Goal: Task Accomplishment & Management: Manage account settings

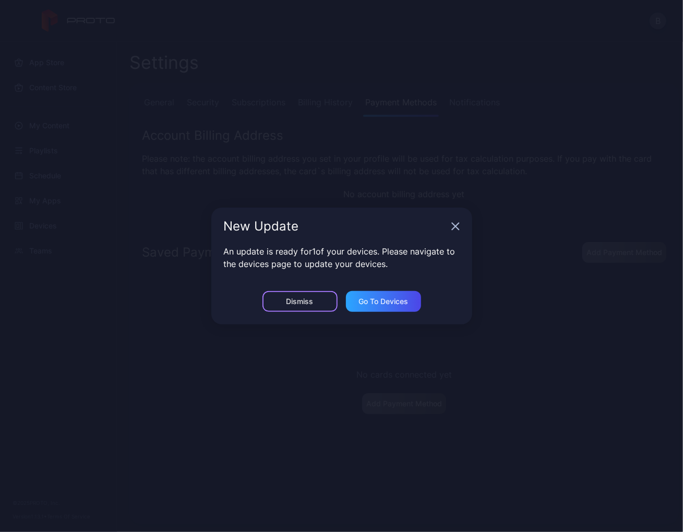
click at [318, 300] on div "Dismiss" at bounding box center [300, 301] width 75 height 21
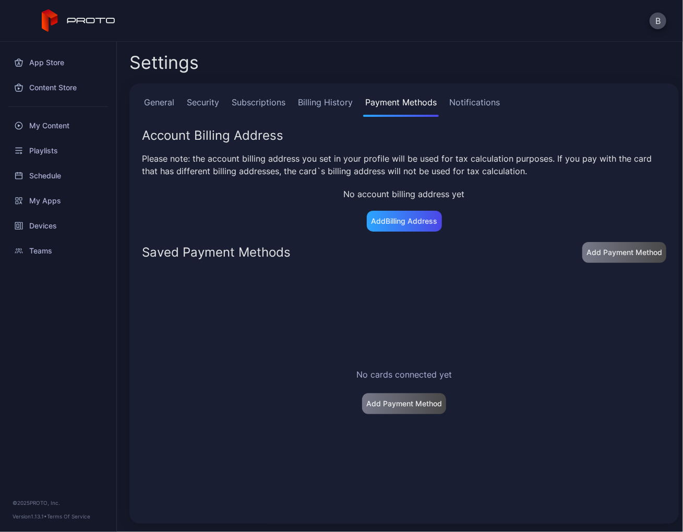
click at [342, 105] on link "Billing History" at bounding box center [325, 106] width 59 height 21
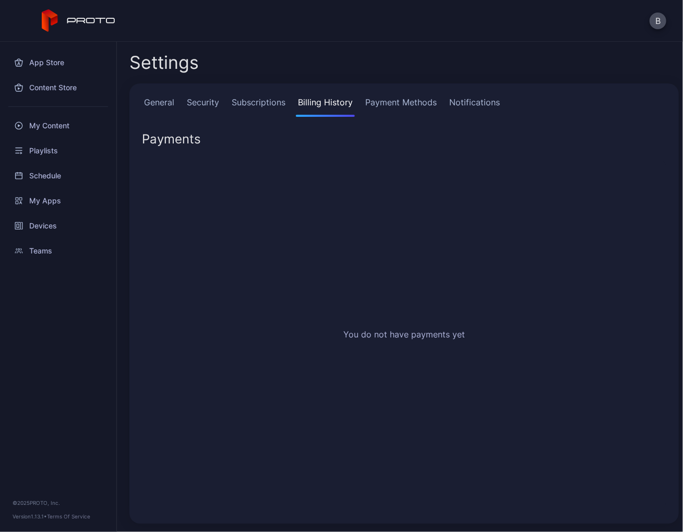
click at [273, 108] on link "Subscriptions" at bounding box center [259, 106] width 58 height 21
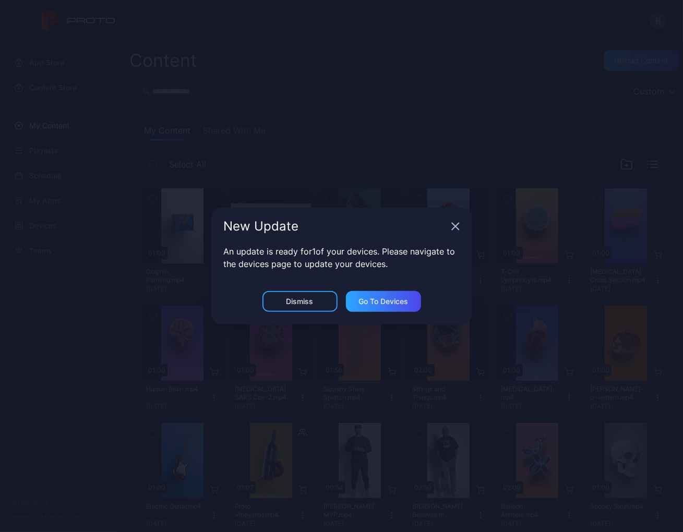
click at [301, 315] on div "Dismiss Go to devices" at bounding box center [341, 307] width 261 height 33
click at [300, 306] on div "Dismiss" at bounding box center [300, 301] width 75 height 21
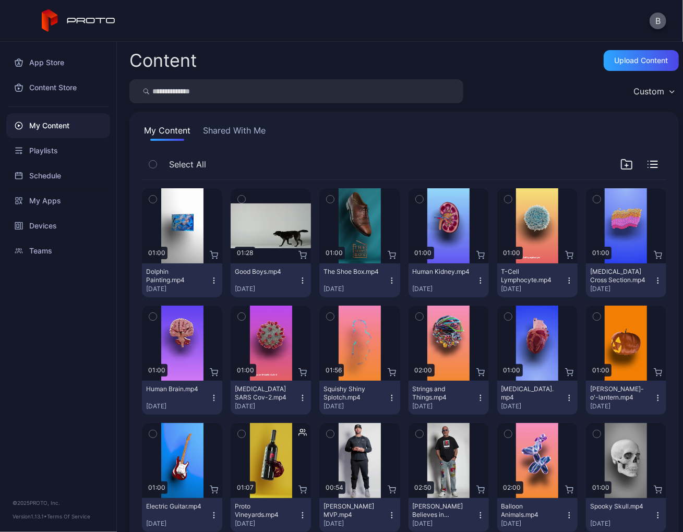
click at [660, 20] on button "B" at bounding box center [658, 21] width 17 height 17
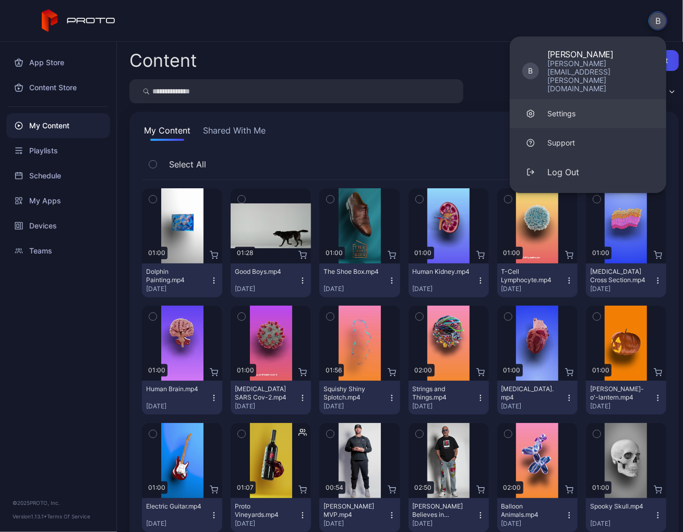
click at [594, 99] on link "Settings" at bounding box center [588, 113] width 157 height 29
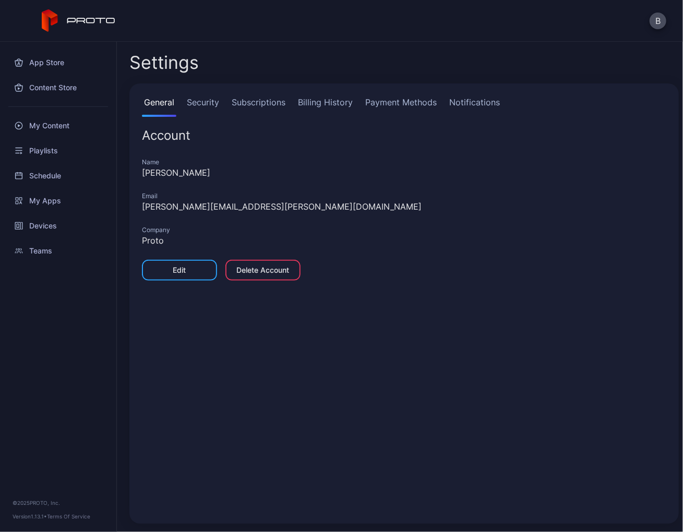
click at [308, 104] on link "Billing History" at bounding box center [325, 106] width 59 height 21
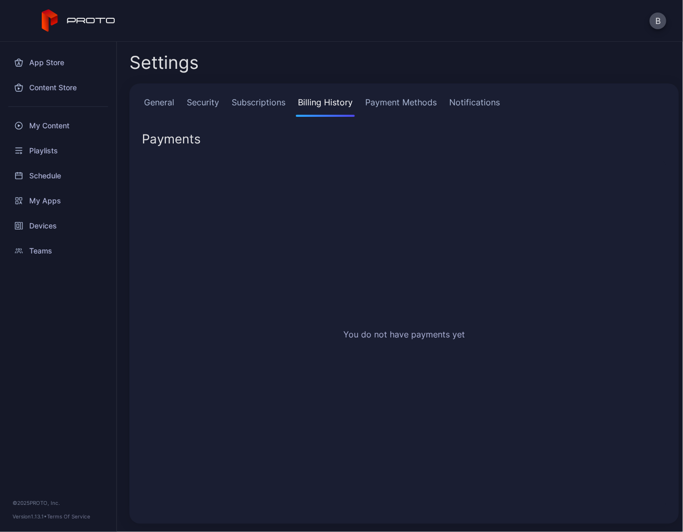
click at [259, 104] on link "Subscriptions" at bounding box center [259, 106] width 58 height 21
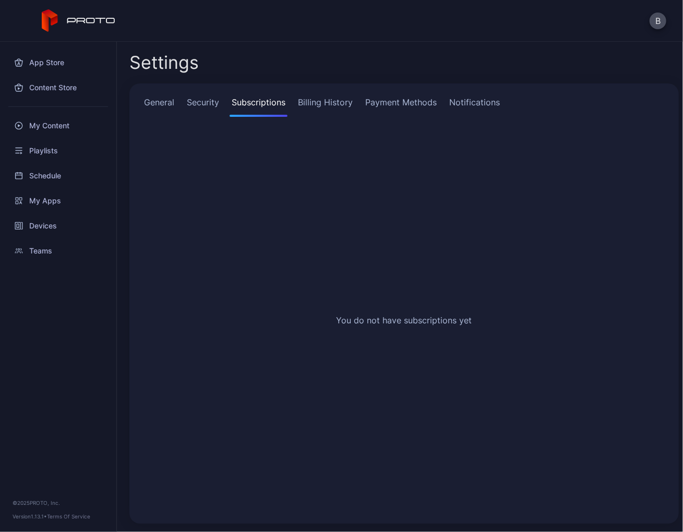
drag, startPoint x: 210, startPoint y: 106, endPoint x: 201, endPoint y: 106, distance: 8.9
click at [210, 106] on link "Security" at bounding box center [203, 106] width 37 height 21
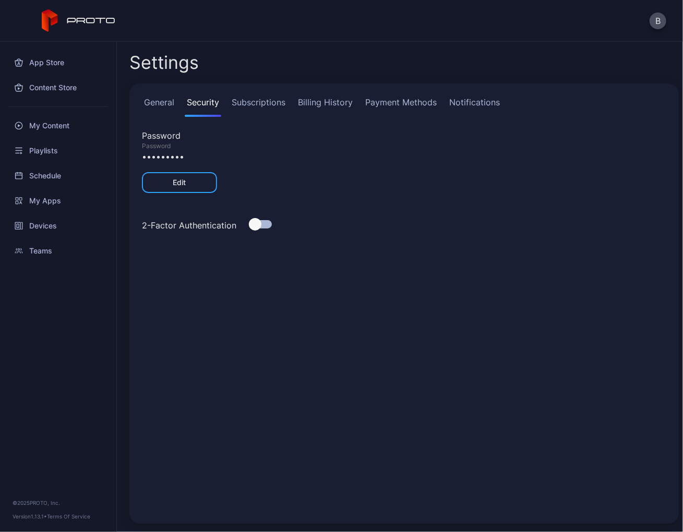
click at [157, 108] on link "General" at bounding box center [159, 106] width 34 height 21
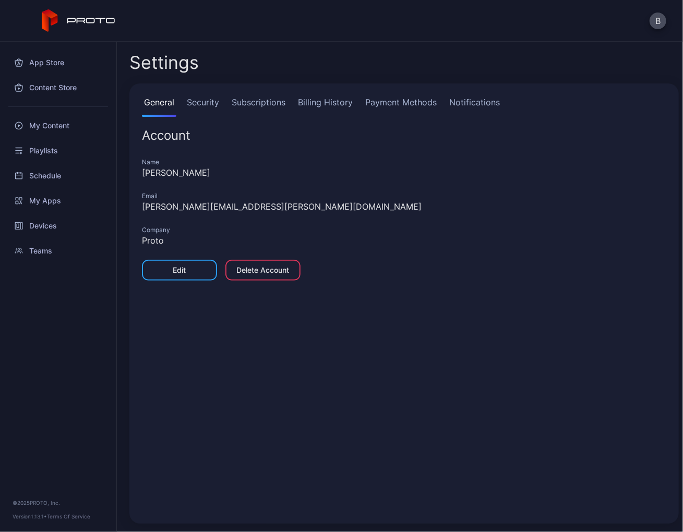
click at [373, 101] on link "Payment Methods" at bounding box center [401, 106] width 76 height 21
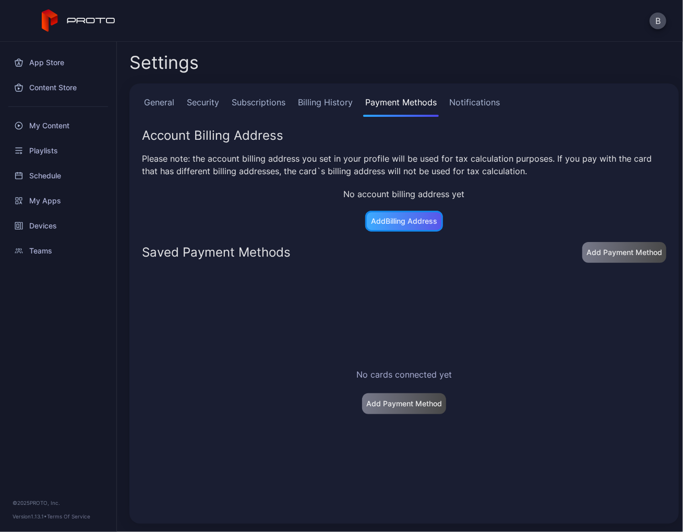
click at [411, 224] on div "Add Billing Address" at bounding box center [404, 221] width 66 height 8
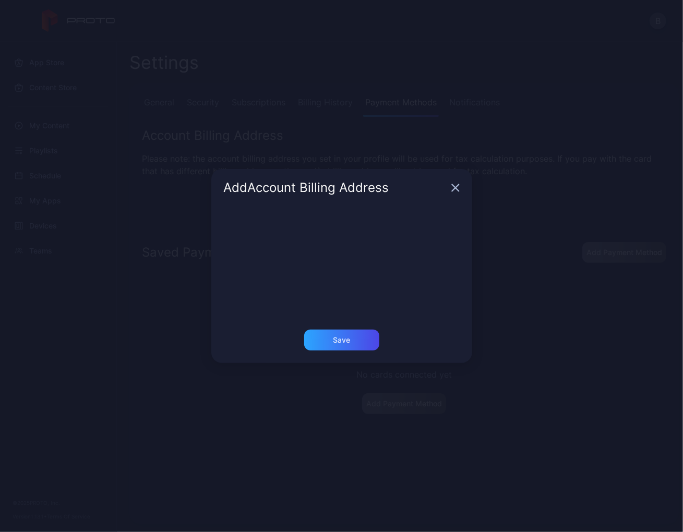
click at [454, 188] on icon "button" at bounding box center [455, 188] width 8 height 8
